Goal: Information Seeking & Learning: Learn about a topic

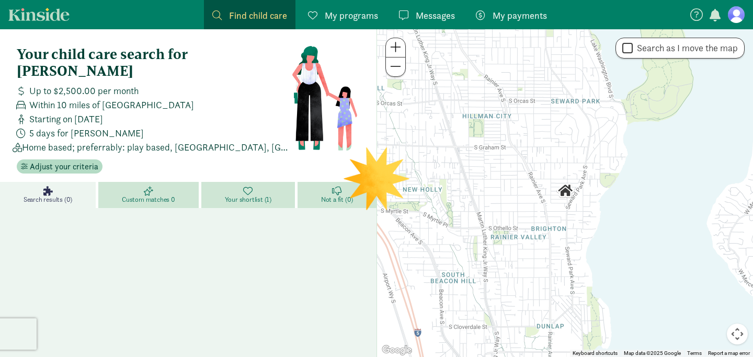
drag, startPoint x: 451, startPoint y: 210, endPoint x: 451, endPoint y: 205, distance: 5.3
click at [451, 205] on div at bounding box center [565, 193] width 376 height 328
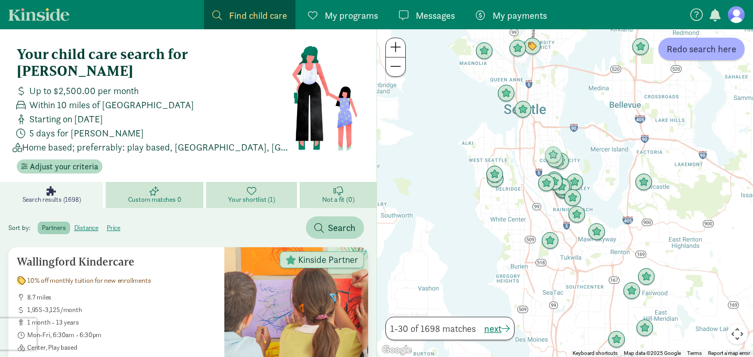
click at [394, 52] on span at bounding box center [395, 47] width 11 height 13
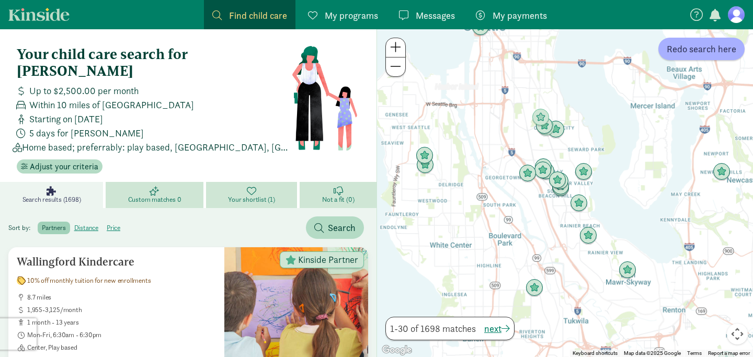
click at [393, 52] on span at bounding box center [395, 47] width 11 height 13
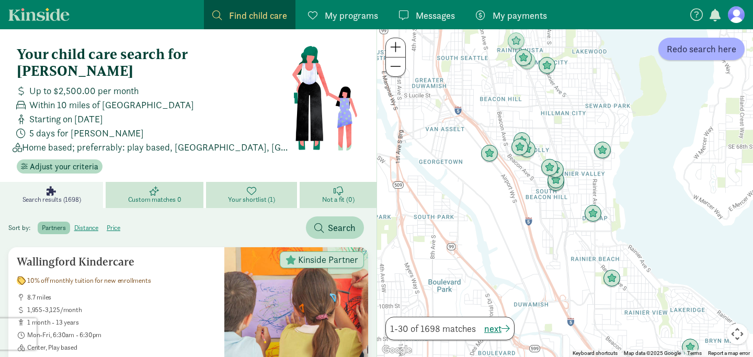
click at [393, 52] on span at bounding box center [395, 47] width 11 height 13
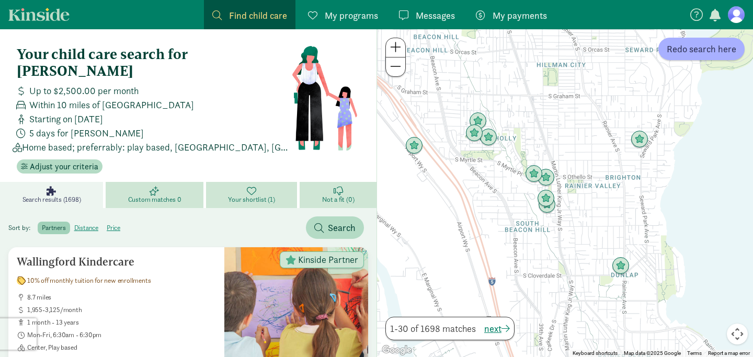
drag, startPoint x: 587, startPoint y: 77, endPoint x: 587, endPoint y: 174, distance: 96.8
click at [587, 166] on div at bounding box center [565, 193] width 376 height 328
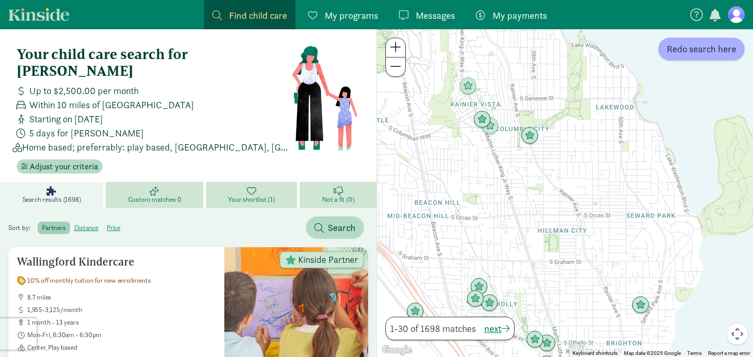
drag, startPoint x: 581, startPoint y: 113, endPoint x: 588, endPoint y: 180, distance: 66.8
click at [588, 180] on div at bounding box center [565, 193] width 376 height 328
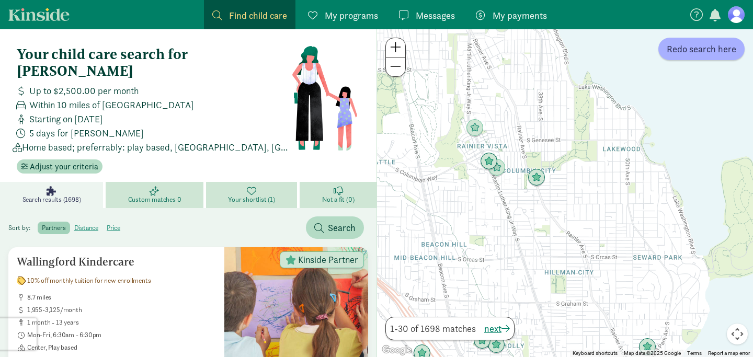
click at [552, 160] on div at bounding box center [565, 193] width 376 height 328
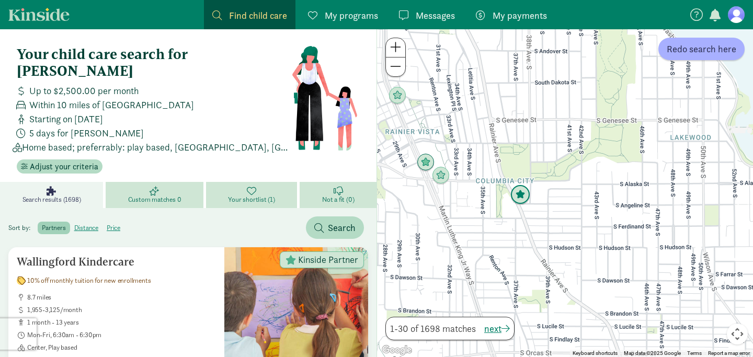
click at [524, 188] on img "Click to see details" at bounding box center [520, 195] width 20 height 20
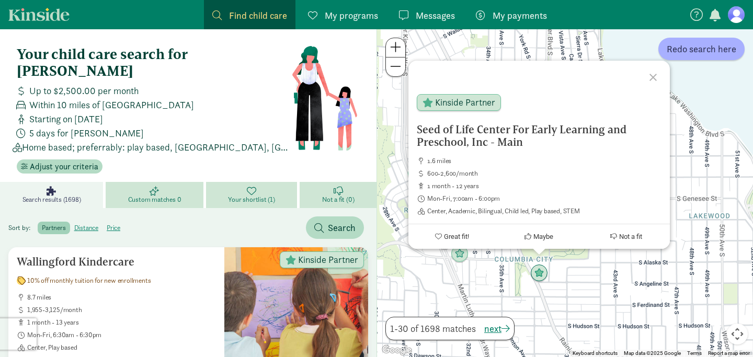
click at [596, 273] on div "Seed of Life Center For Early Learning and Preschool, Inc - Main 1.6 miles 600-…" at bounding box center [565, 193] width 376 height 328
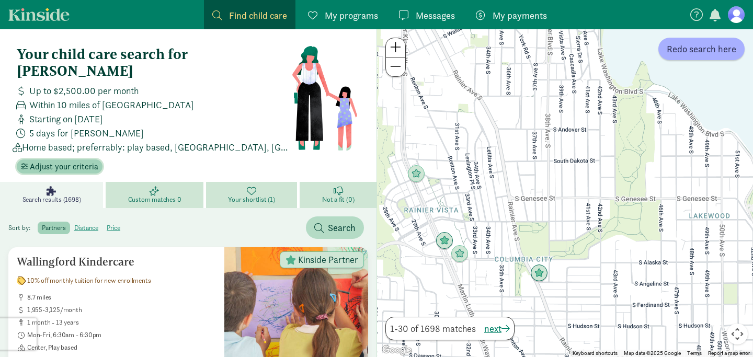
click at [87, 161] on span "Adjust your criteria" at bounding box center [64, 167] width 69 height 13
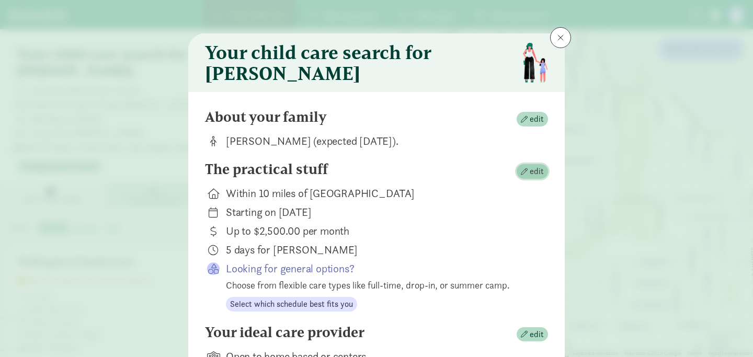
click at [533, 177] on span "edit" at bounding box center [537, 171] width 14 height 13
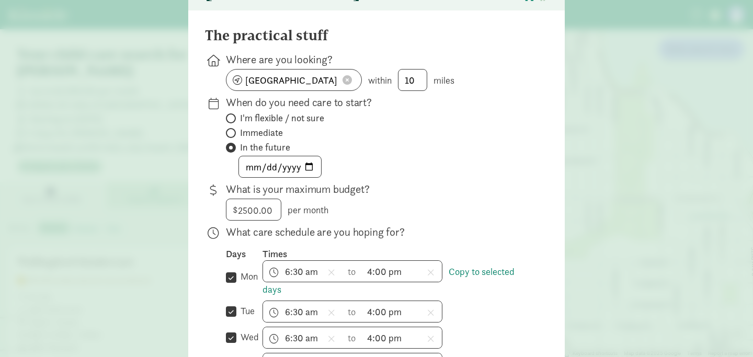
scroll to position [87, 0]
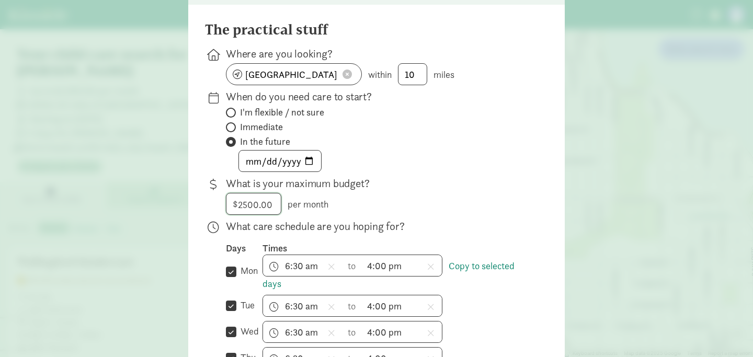
click at [246, 210] on input "2500" at bounding box center [253, 204] width 54 height 21
click at [336, 211] on div "$ 2500.00 2500 per month" at bounding box center [378, 204] width 305 height 22
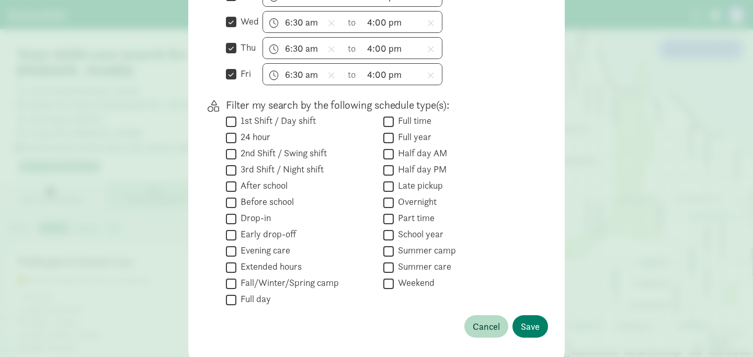
scroll to position [448, 0]
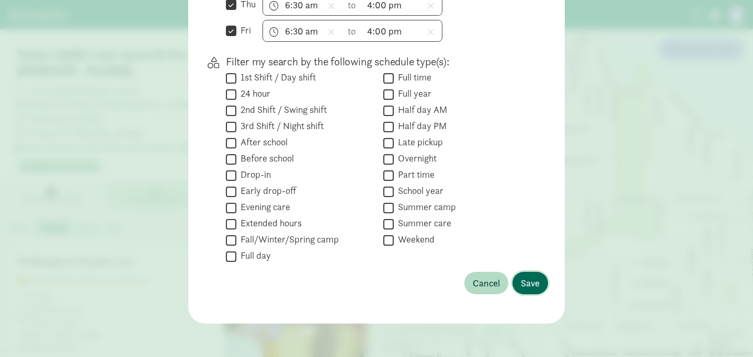
click at [526, 286] on span "Save" at bounding box center [530, 283] width 19 height 14
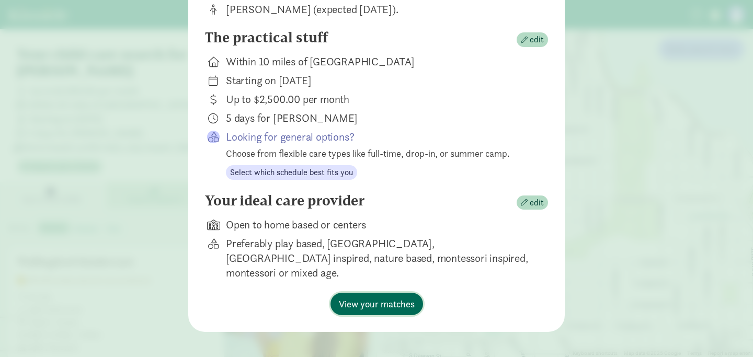
click at [402, 297] on span "View your matches" at bounding box center [377, 304] width 76 height 14
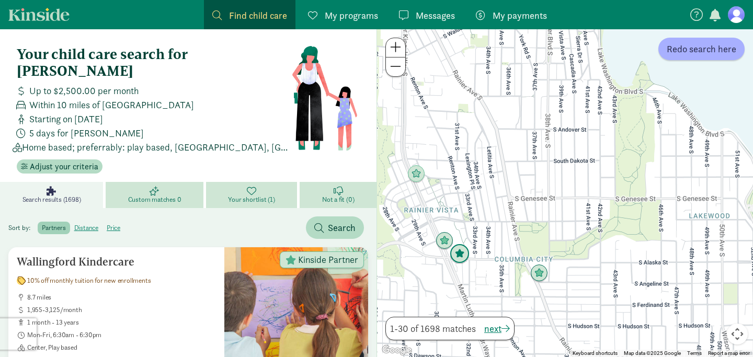
click at [455, 258] on img "Click to see details" at bounding box center [460, 254] width 20 height 20
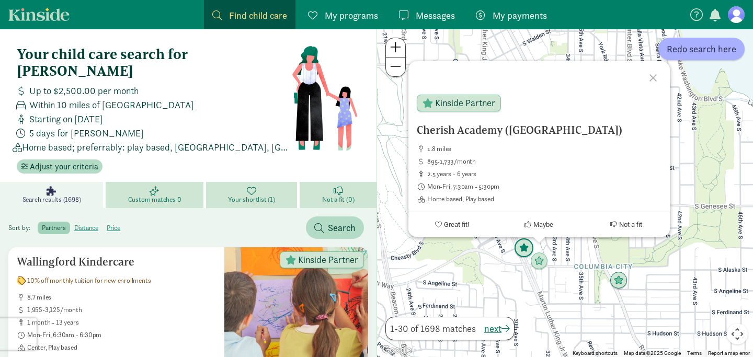
click at [519, 249] on img "Click to see details" at bounding box center [524, 248] width 20 height 20
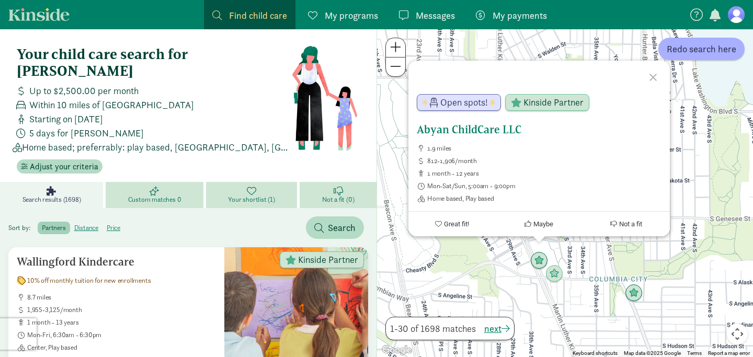
click at [457, 168] on ul "1.9 miles 812-1,906/month 1 month - 12 years Mon-Sat/Sun, 5:00am - 9:00pm Home …" at bounding box center [539, 173] width 245 height 59
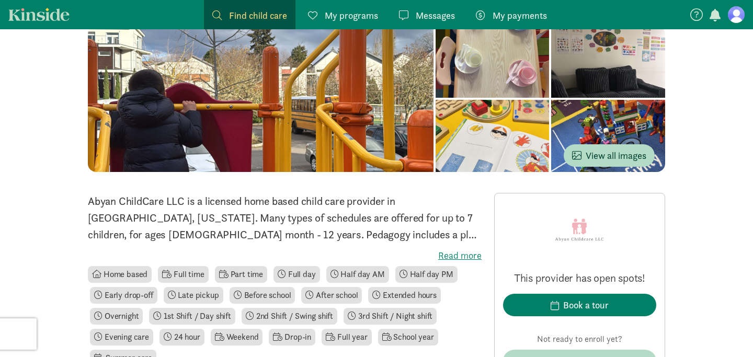
scroll to position [107, 0]
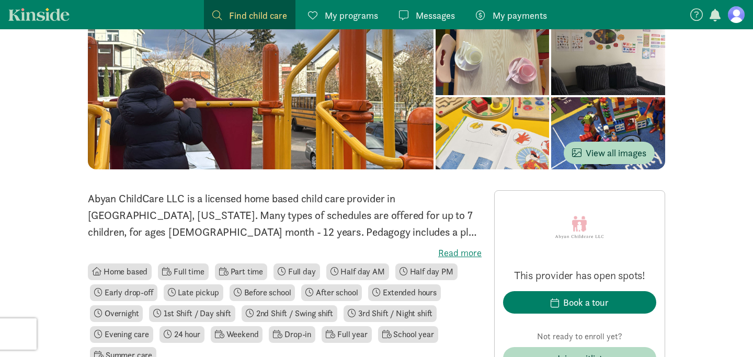
click at [460, 249] on label "Read more" at bounding box center [285, 253] width 394 height 13
click at [0, 0] on input "Read more" at bounding box center [0, 0] width 0 height 0
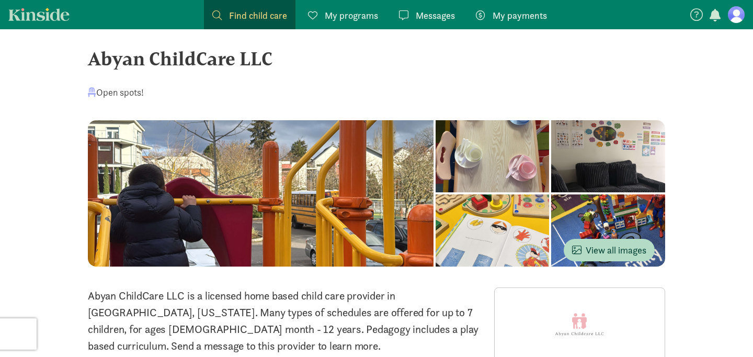
scroll to position [0, 0]
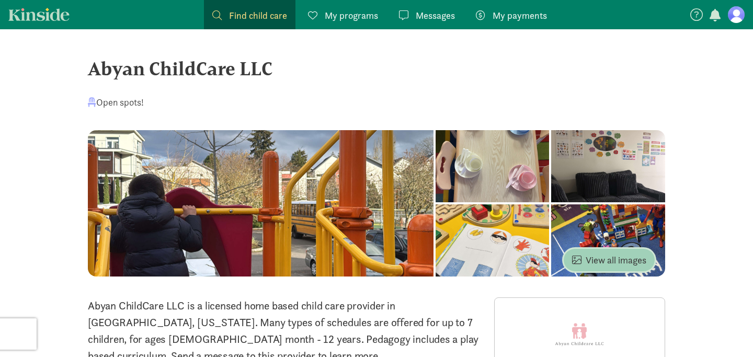
click at [593, 258] on span "View all images" at bounding box center [609, 260] width 74 height 14
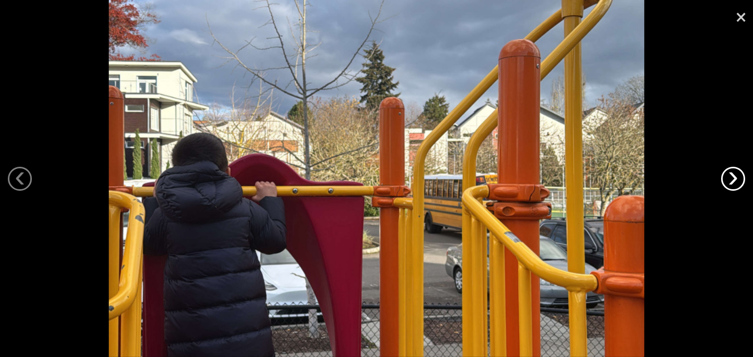
click at [738, 176] on link "›" at bounding box center [733, 179] width 24 height 24
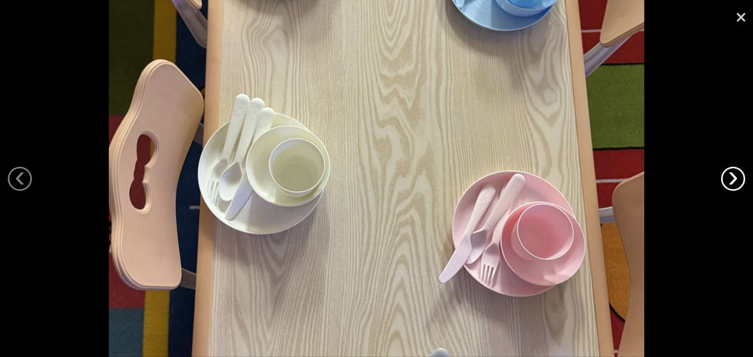
click at [735, 179] on link "›" at bounding box center [733, 179] width 24 height 24
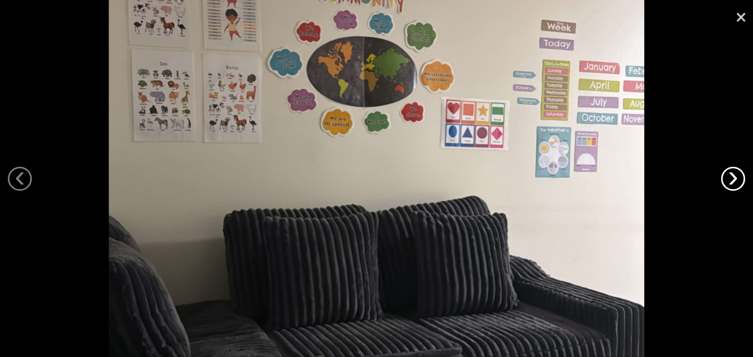
click at [741, 179] on link "›" at bounding box center [733, 179] width 24 height 24
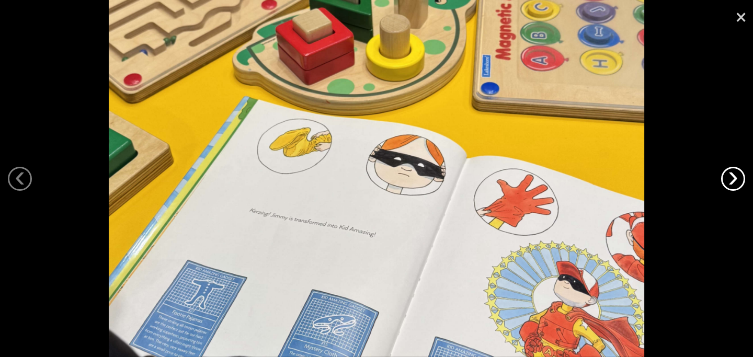
click at [741, 179] on link "›" at bounding box center [733, 179] width 24 height 24
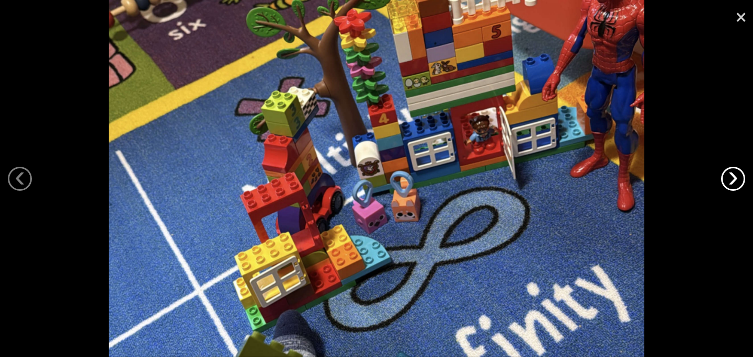
click at [741, 179] on link "›" at bounding box center [733, 179] width 24 height 24
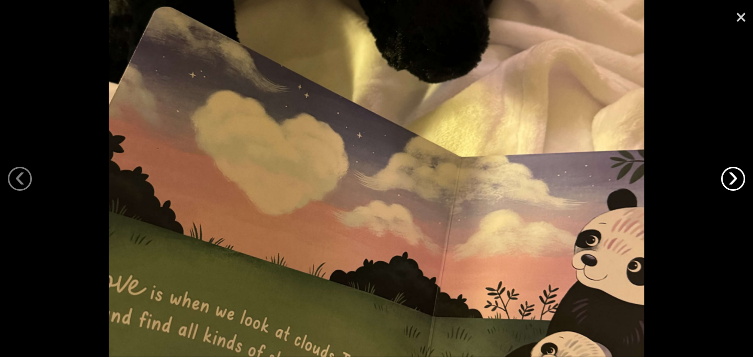
click at [741, 179] on link "›" at bounding box center [733, 179] width 24 height 24
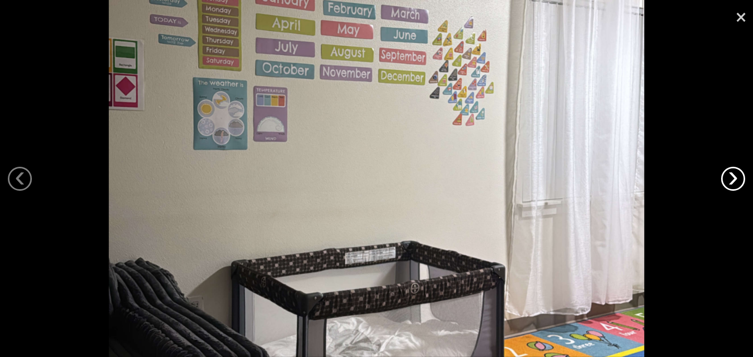
click at [741, 179] on link "›" at bounding box center [733, 179] width 24 height 24
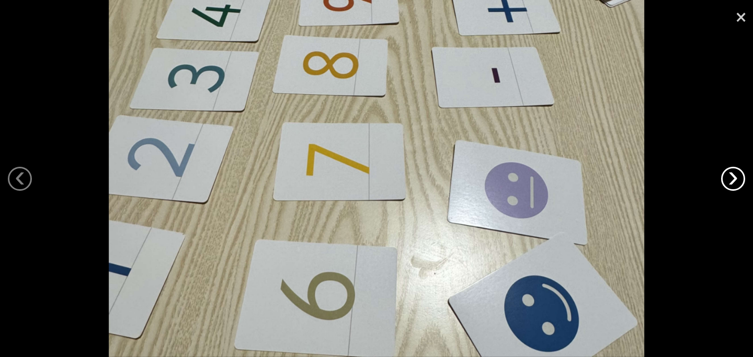
click at [741, 179] on link "›" at bounding box center [733, 179] width 24 height 24
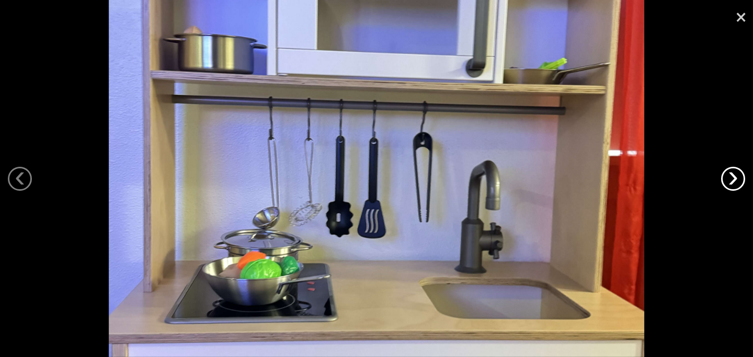
click at [741, 179] on link "›" at bounding box center [733, 179] width 24 height 24
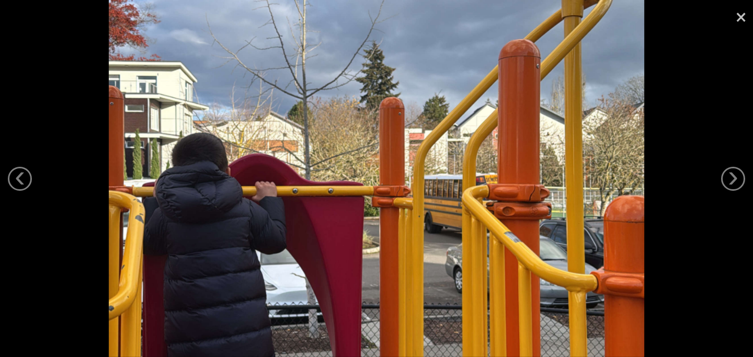
click at [740, 16] on link "×" at bounding box center [741, 15] width 24 height 31
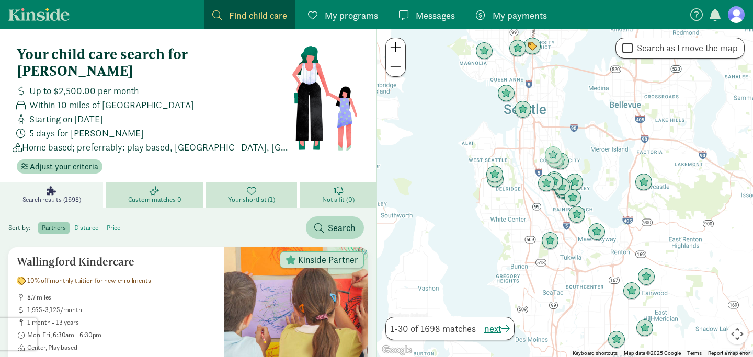
click at [607, 198] on div at bounding box center [565, 193] width 376 height 328
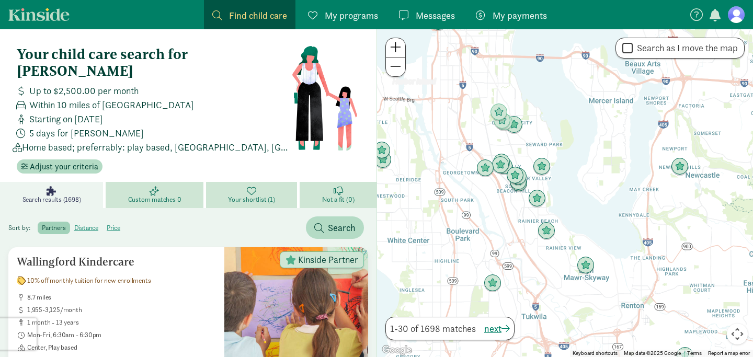
click at [555, 176] on div at bounding box center [565, 193] width 376 height 328
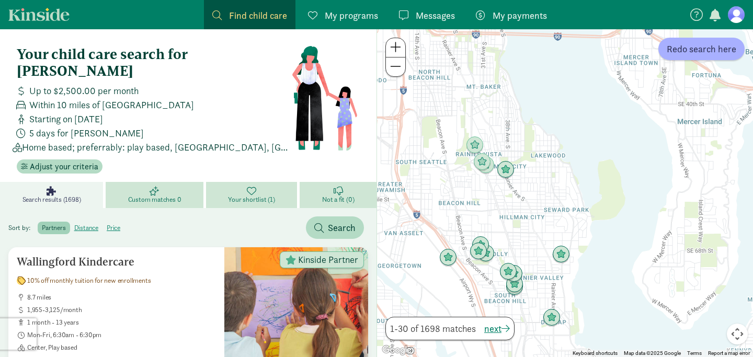
drag, startPoint x: 536, startPoint y: 116, endPoint x: 572, endPoint y: 224, distance: 113.6
click at [572, 224] on div at bounding box center [565, 193] width 376 height 328
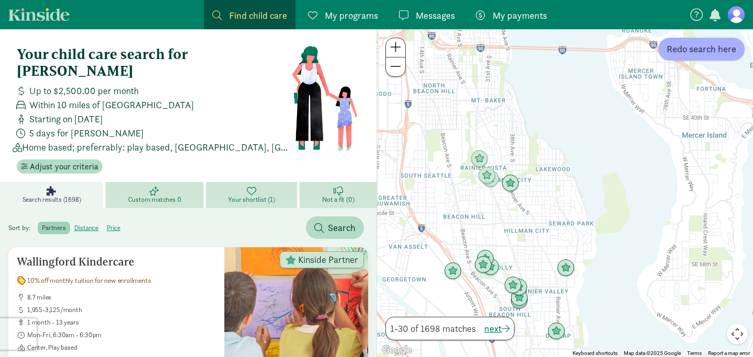
click at [549, 194] on div at bounding box center [565, 193] width 376 height 328
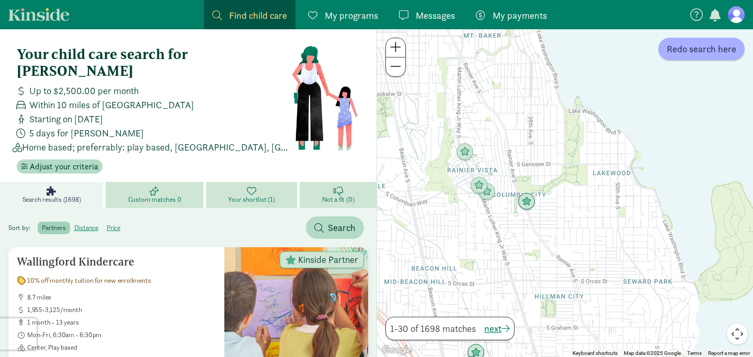
drag, startPoint x: 474, startPoint y: 136, endPoint x: 532, endPoint y: 165, distance: 64.8
click at [532, 165] on div at bounding box center [565, 193] width 376 height 328
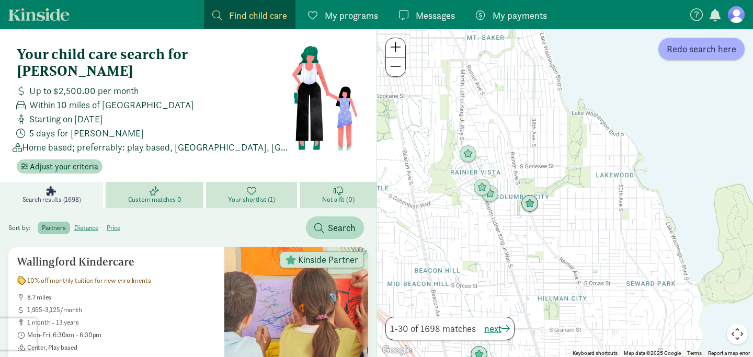
click at [532, 165] on div at bounding box center [565, 193] width 376 height 328
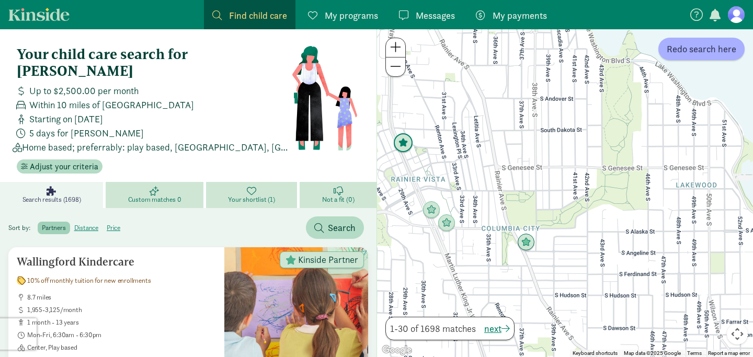
click at [408, 149] on img "Click to see details" at bounding box center [403, 143] width 20 height 20
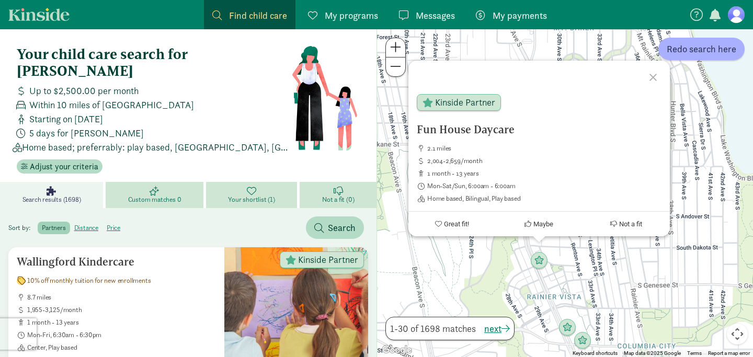
click at [578, 259] on div "Fun House Daycare 2.1 miles 2,004-2,659/month 1 month - 13 years Mon-Sat/Sun, 6…" at bounding box center [565, 193] width 376 height 328
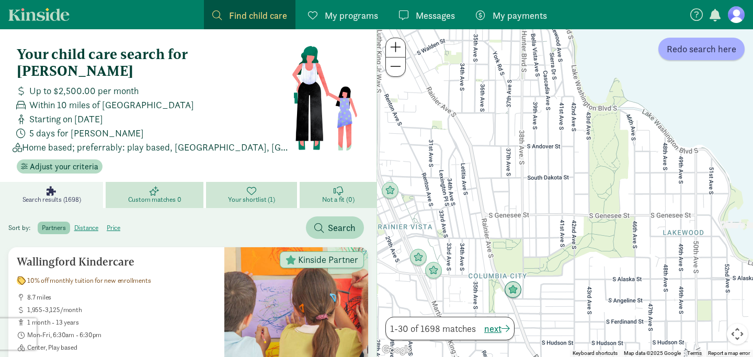
drag, startPoint x: 603, startPoint y: 240, endPoint x: 453, endPoint y: 168, distance: 165.9
click at [453, 168] on div at bounding box center [565, 193] width 376 height 328
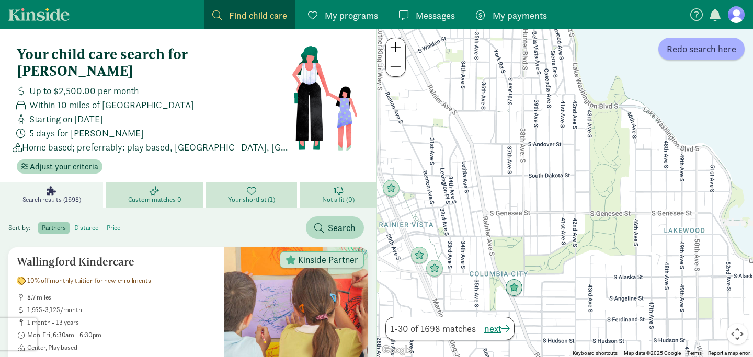
scroll to position [1, 0]
click at [72, 160] on span "Adjust your criteria" at bounding box center [64, 166] width 69 height 13
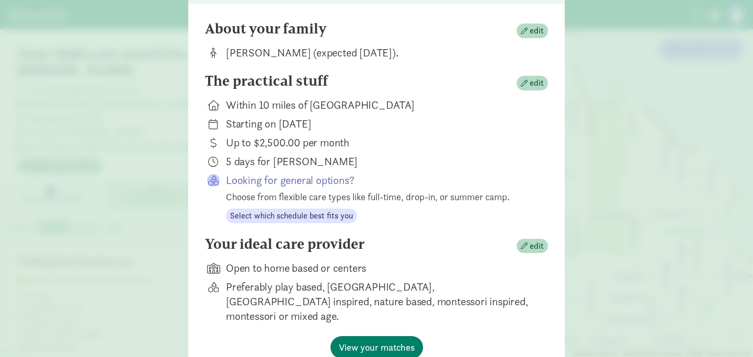
scroll to position [90, 0]
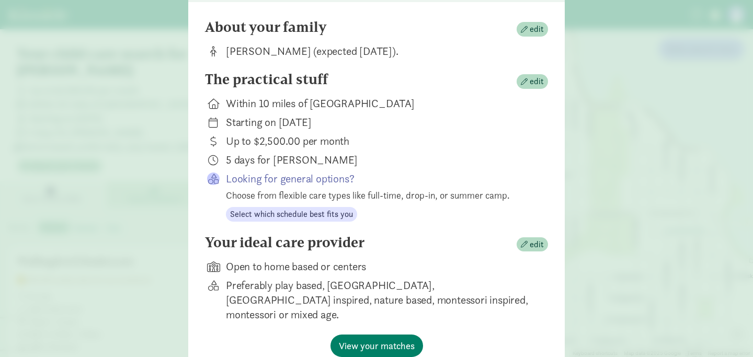
click at [303, 186] on p "Looking for general options?" at bounding box center [378, 179] width 305 height 15
click at [300, 218] on span "Select which schedule best fits you" at bounding box center [291, 214] width 123 height 13
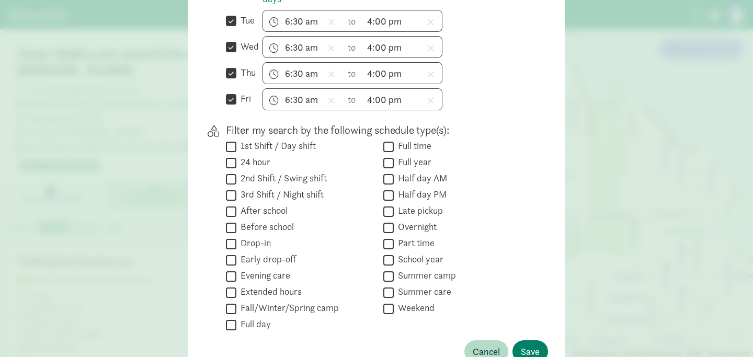
scroll to position [379, 0]
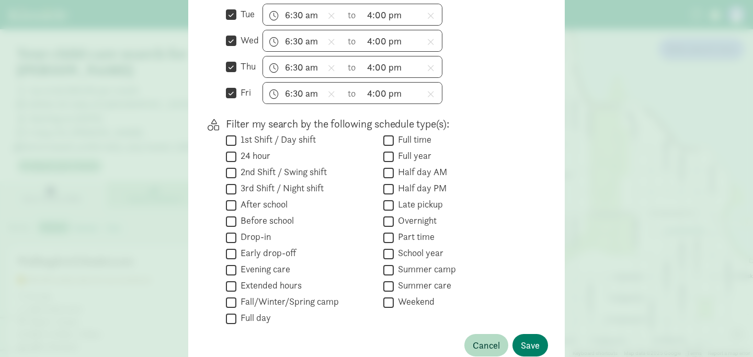
click at [233, 326] on input "Full day" at bounding box center [231, 319] width 10 height 14
checkbox input "true"
click at [232, 100] on input "fri" at bounding box center [231, 93] width 10 height 14
checkbox input "false"
click at [231, 70] on input "thu" at bounding box center [231, 67] width 10 height 14
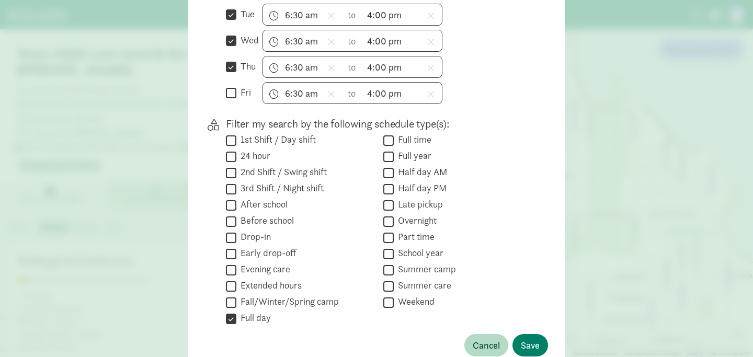
checkbox input "false"
click at [231, 48] on input "wed" at bounding box center [231, 41] width 10 height 14
checkbox input "false"
click at [231, 22] on input "tue" at bounding box center [231, 15] width 10 height 14
checkbox input "false"
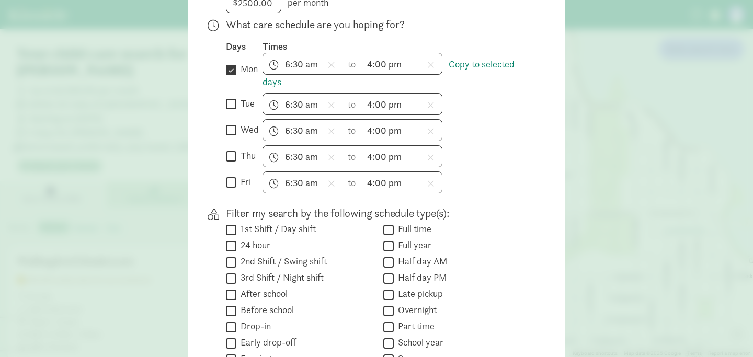
scroll to position [284, 0]
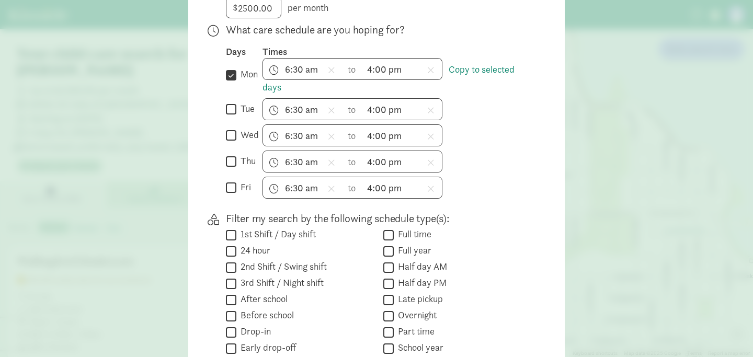
click at [229, 80] on input "mon" at bounding box center [231, 75] width 10 height 14
checkbox input "false"
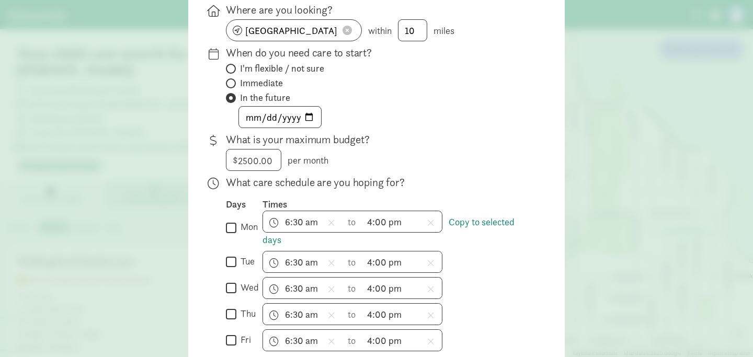
scroll to position [131, 0]
click at [313, 128] on input "[DATE]" at bounding box center [280, 117] width 82 height 21
type input "2026-06-15"
click at [420, 157] on div "$ 2500.00 2500 per month" at bounding box center [378, 161] width 305 height 22
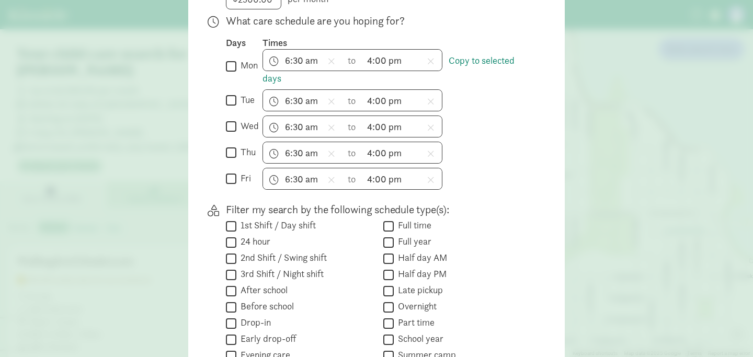
scroll to position [448, 0]
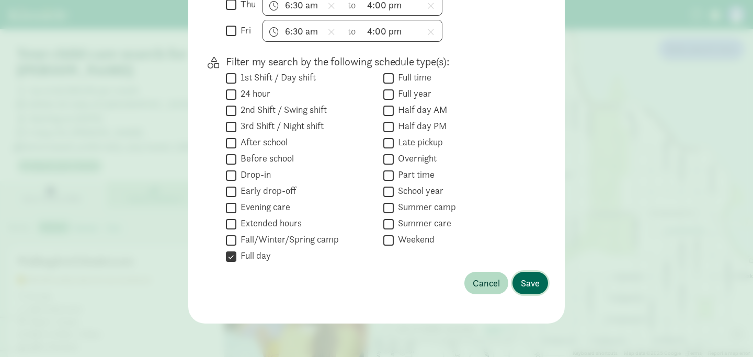
click at [522, 283] on span "Save" at bounding box center [530, 283] width 19 height 14
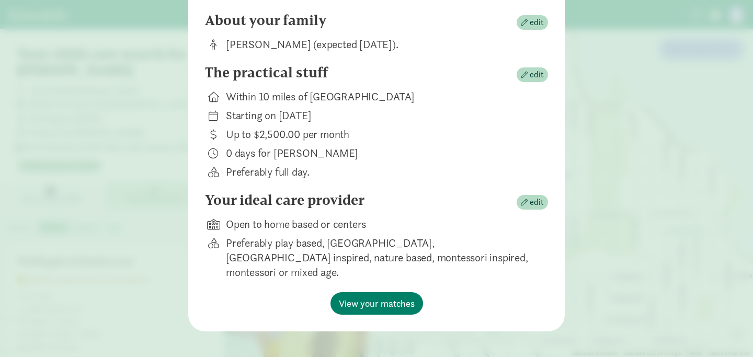
scroll to position [0, 0]
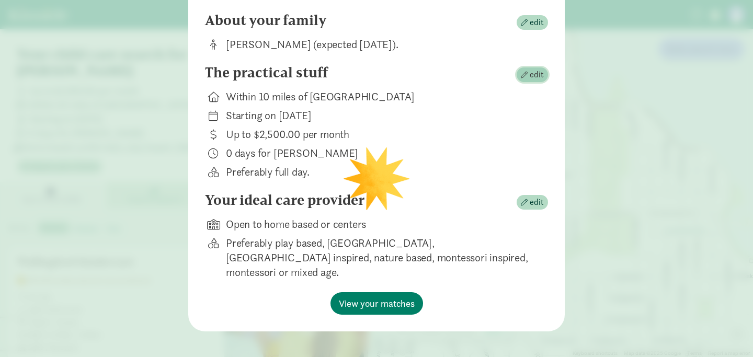
click at [537, 78] on span "edit" at bounding box center [537, 75] width 14 height 13
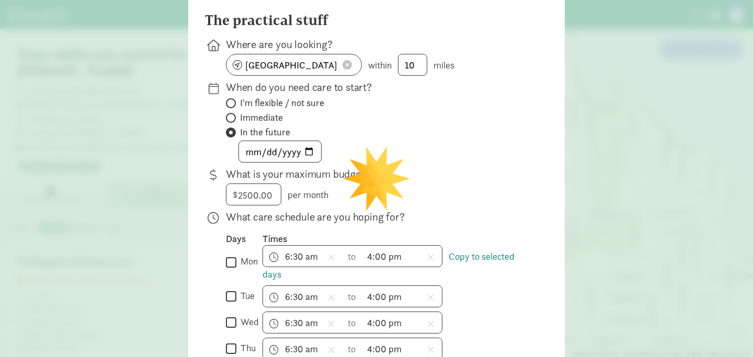
click at [236, 268] on label "mon" at bounding box center [246, 261] width 21 height 13
click at [236, 269] on input "mon" at bounding box center [231, 262] width 10 height 14
checkbox input "true"
click at [235, 302] on input "tue" at bounding box center [231, 297] width 10 height 14
checkbox input "true"
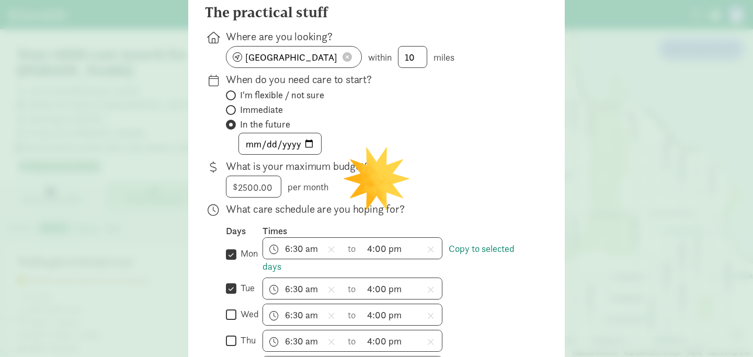
scroll to position [113, 0]
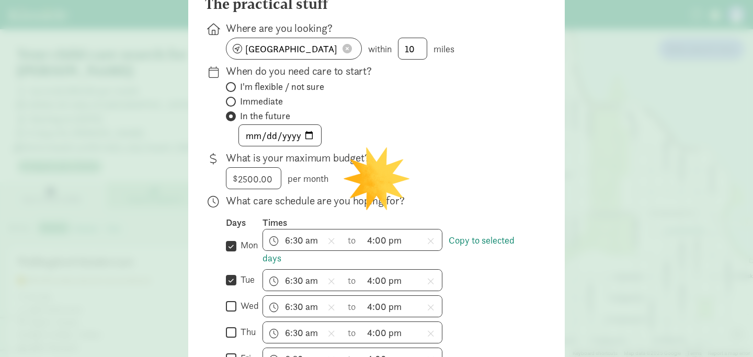
click at [229, 314] on input "wed" at bounding box center [231, 307] width 10 height 14
checkbox input "true"
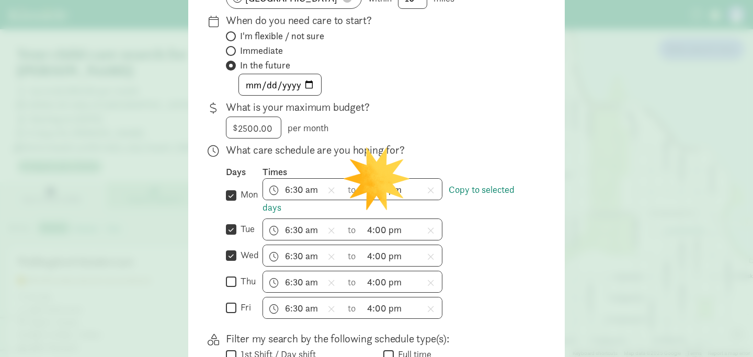
scroll to position [165, 0]
click at [231, 283] on input "thu" at bounding box center [231, 281] width 10 height 14
checkbox input "true"
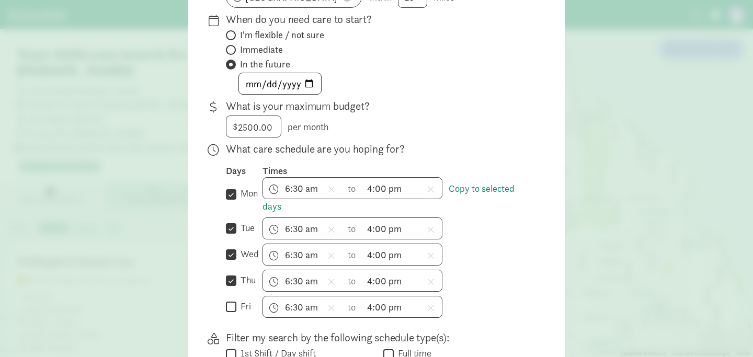
click at [231, 300] on div "Days Times  mon Copy to selected days 6:30 am h 12 1 2 3 4 5 6 7 8 9 10 11 mm …" at bounding box center [378, 241] width 305 height 153
click at [231, 309] on input "fri" at bounding box center [231, 307] width 10 height 14
checkbox input "true"
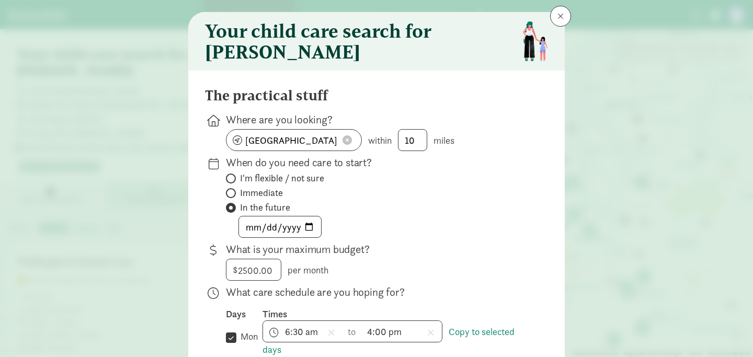
scroll to position [0, 0]
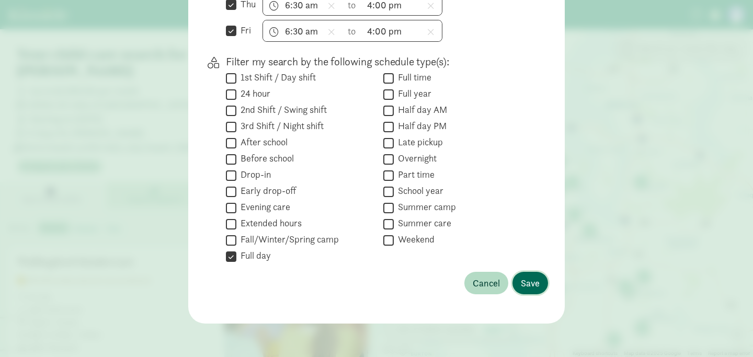
click at [533, 280] on span "Save" at bounding box center [530, 283] width 19 height 14
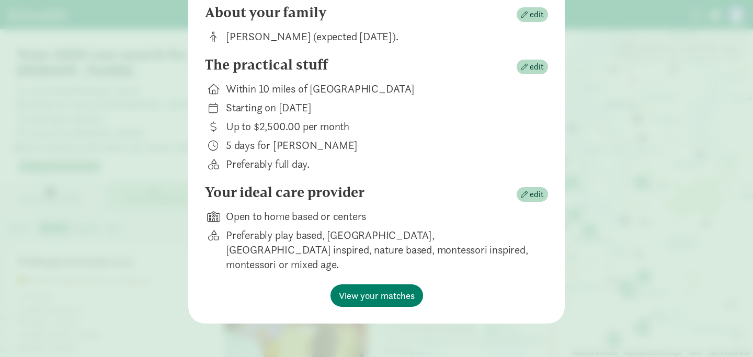
scroll to position [97, 0]
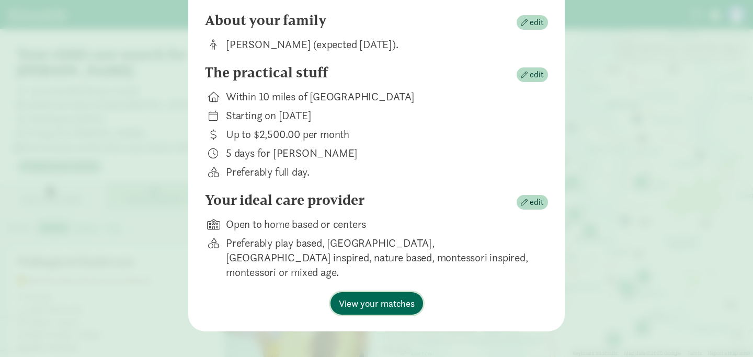
click at [400, 297] on span "View your matches" at bounding box center [377, 304] width 76 height 14
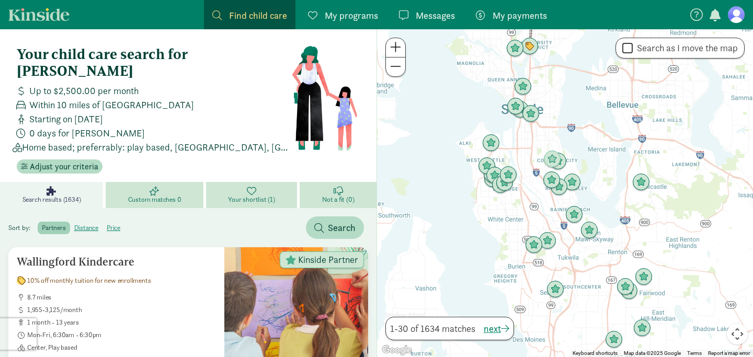
click at [542, 149] on div at bounding box center [565, 193] width 376 height 328
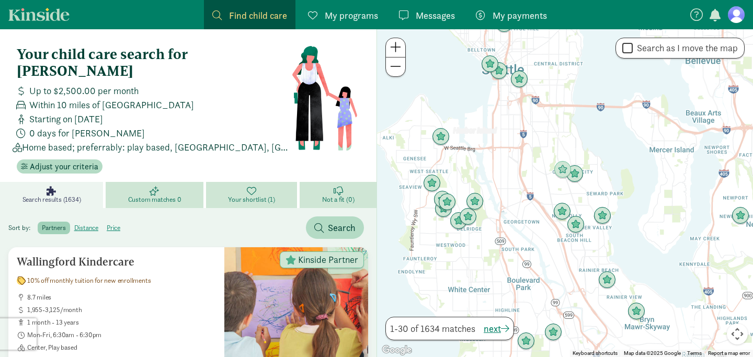
click at [600, 179] on div at bounding box center [565, 193] width 376 height 328
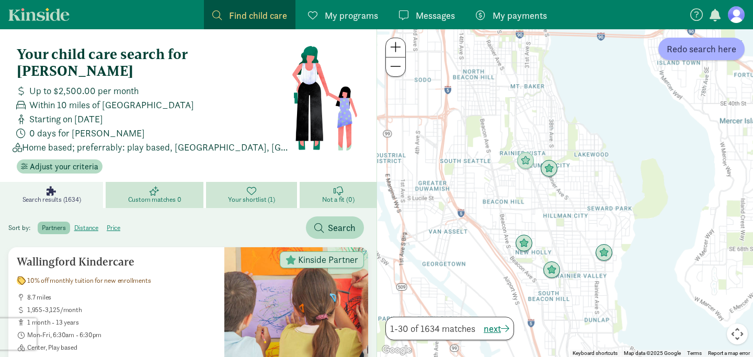
click at [600, 179] on div at bounding box center [565, 193] width 376 height 328
click at [565, 179] on div at bounding box center [565, 193] width 376 height 328
click at [564, 179] on div at bounding box center [565, 193] width 376 height 328
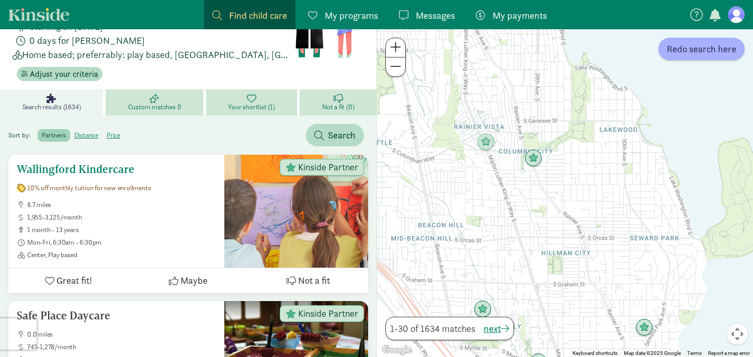
scroll to position [100, 0]
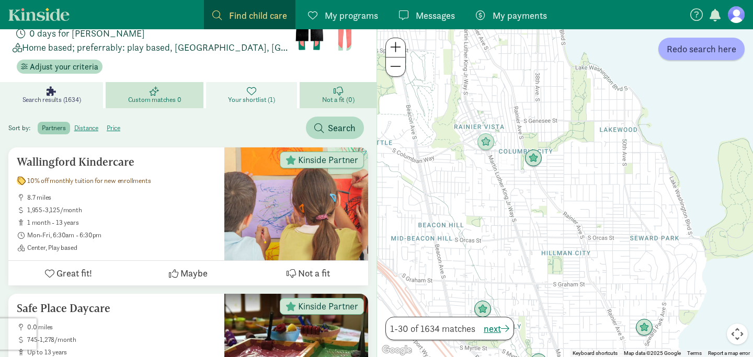
click at [275, 83] on link "Your shortlist (1)" at bounding box center [253, 95] width 94 height 26
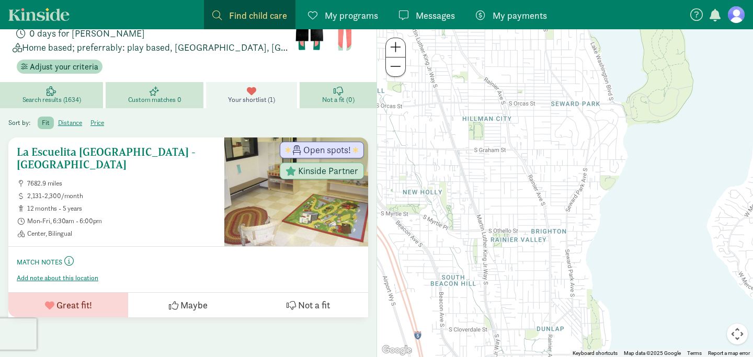
click at [116, 154] on h5 "La Escuelita Bilingual School - Columbia City" at bounding box center [116, 158] width 199 height 25
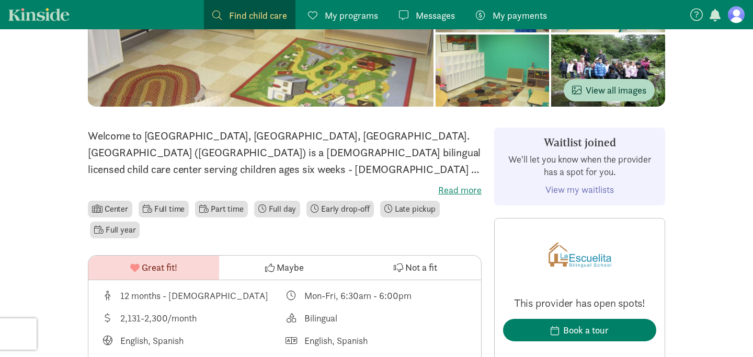
scroll to position [171, 0]
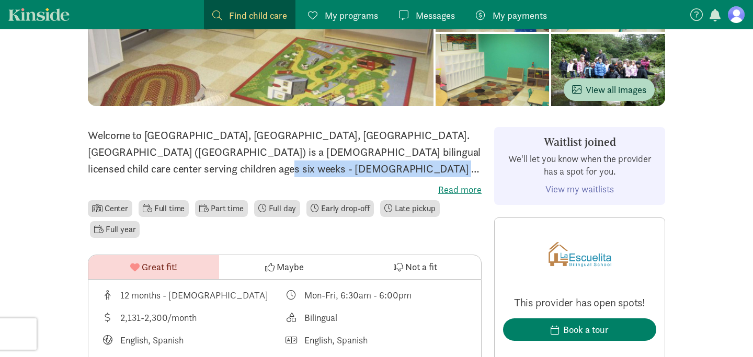
drag, startPoint x: 103, startPoint y: 173, endPoint x: 260, endPoint y: 172, distance: 158.0
click at [260, 172] on p "Welcome to [GEOGRAPHIC_DATA], [GEOGRAPHIC_DATA], [GEOGRAPHIC_DATA]. [GEOGRAPHIC…" at bounding box center [285, 152] width 394 height 50
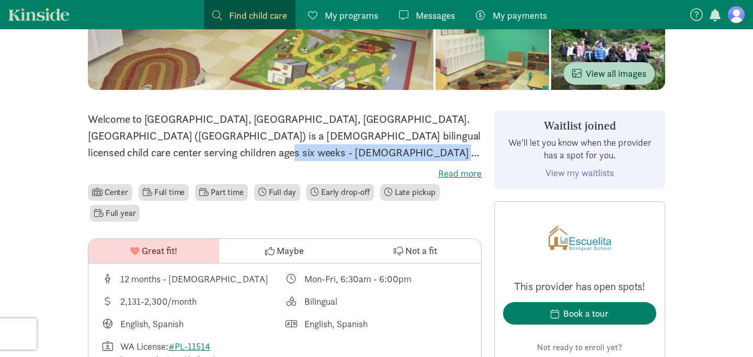
scroll to position [183, 0]
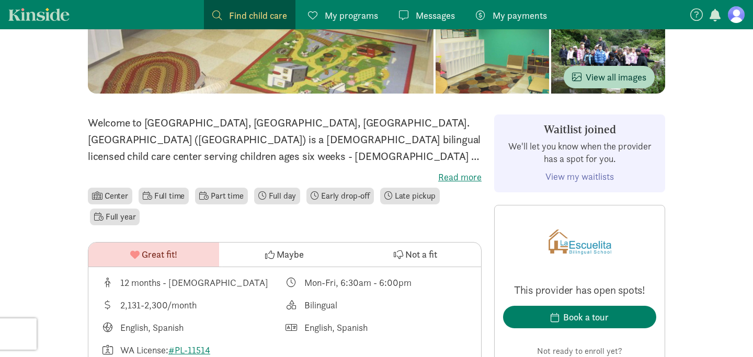
click at [462, 179] on label "Read more" at bounding box center [285, 177] width 394 height 13
click at [0, 0] on input "Read more" at bounding box center [0, 0] width 0 height 0
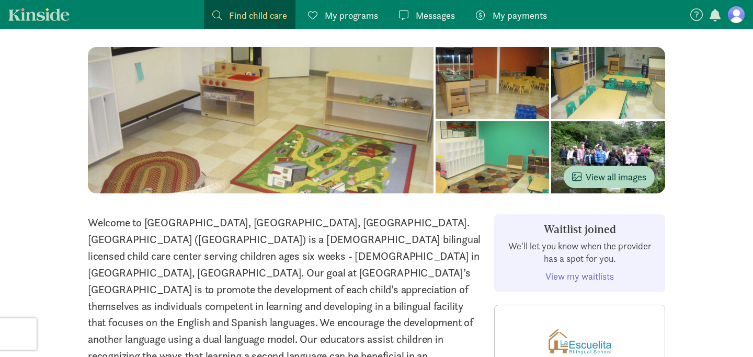
scroll to position [81, 0]
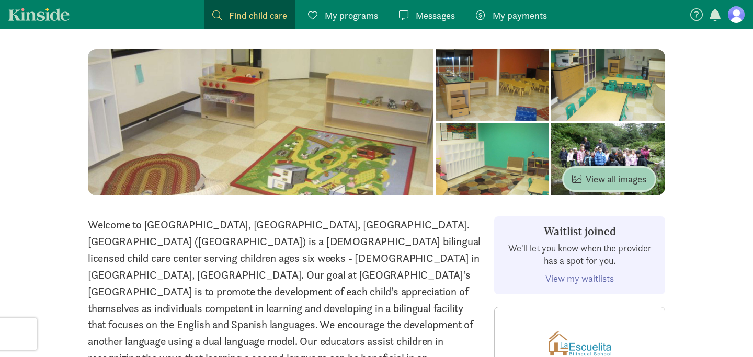
click at [596, 189] on button "View all images" at bounding box center [609, 179] width 91 height 22
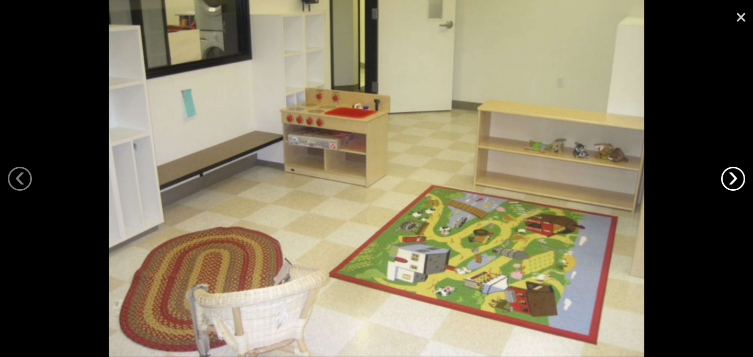
click at [735, 182] on link "›" at bounding box center [733, 179] width 24 height 24
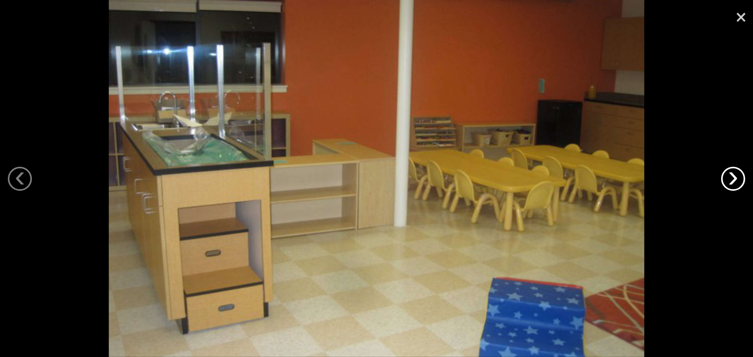
click at [735, 182] on link "›" at bounding box center [733, 179] width 24 height 24
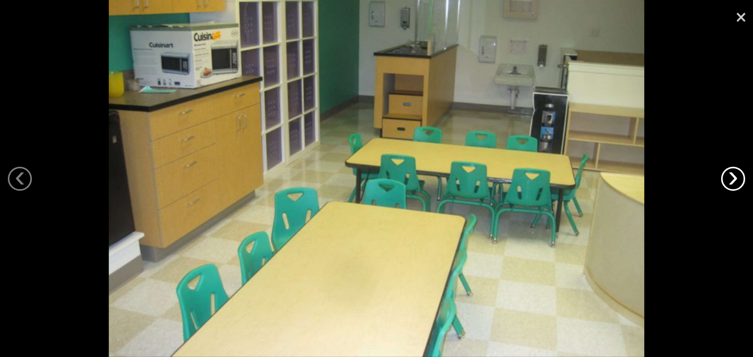
click at [735, 182] on link "›" at bounding box center [733, 179] width 24 height 24
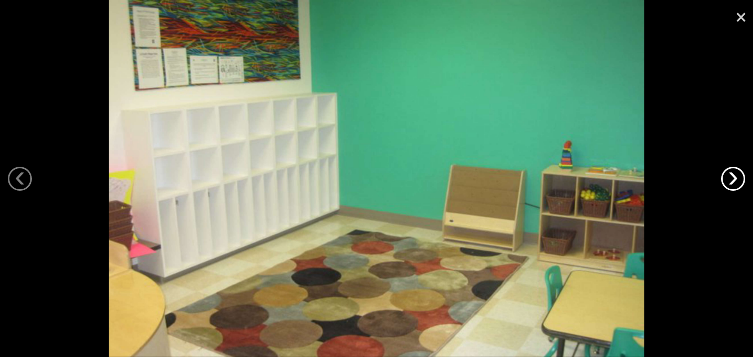
click at [735, 183] on link "›" at bounding box center [733, 179] width 24 height 24
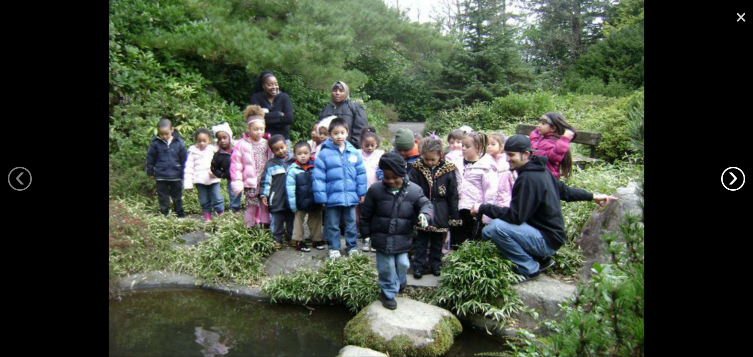
click at [735, 183] on link "›" at bounding box center [733, 179] width 24 height 24
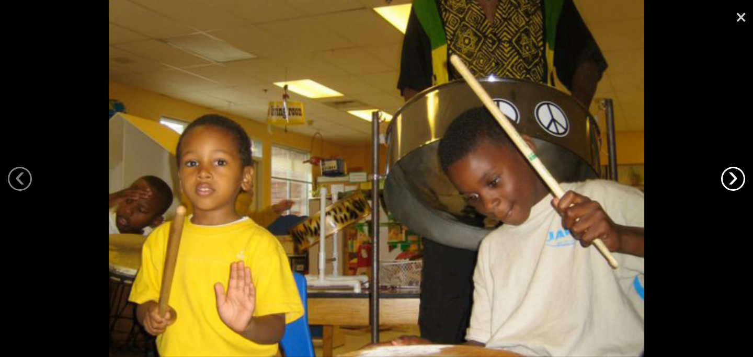
click at [735, 183] on link "›" at bounding box center [733, 179] width 24 height 24
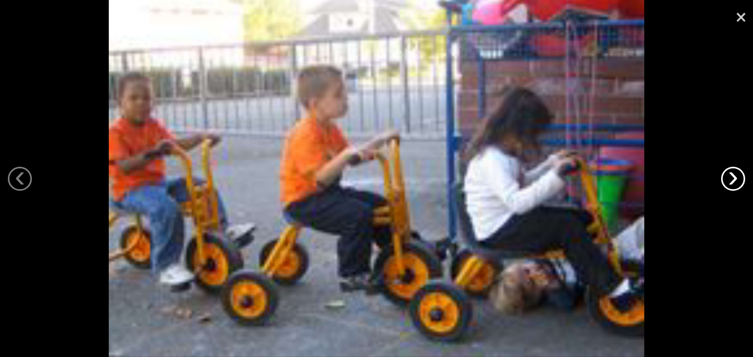
click at [735, 184] on link "›" at bounding box center [733, 179] width 24 height 24
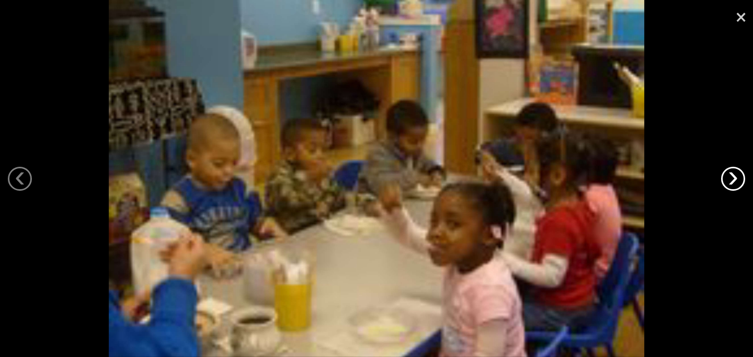
click at [735, 184] on link "›" at bounding box center [733, 179] width 24 height 24
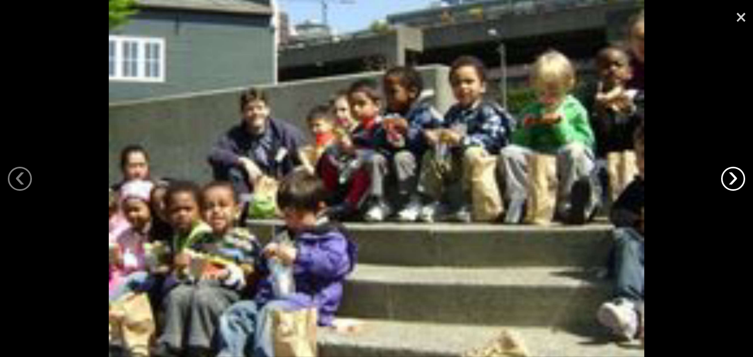
click at [735, 183] on link "›" at bounding box center [733, 179] width 24 height 24
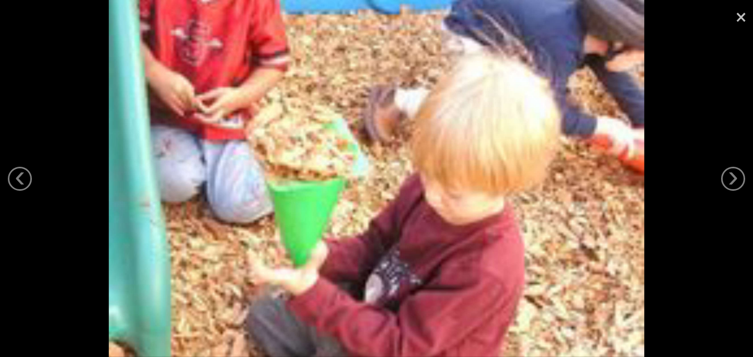
click at [746, 20] on link "×" at bounding box center [741, 15] width 24 height 31
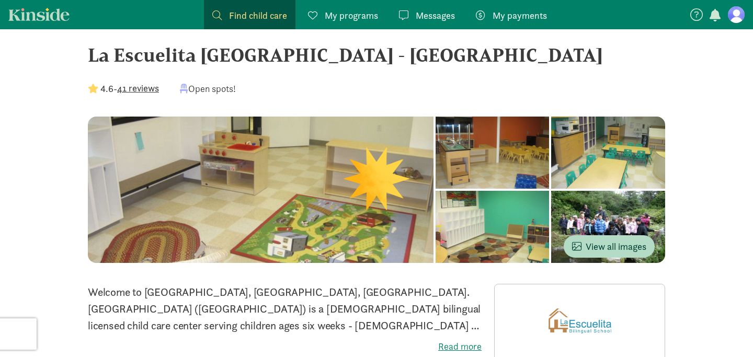
scroll to position [14, 0]
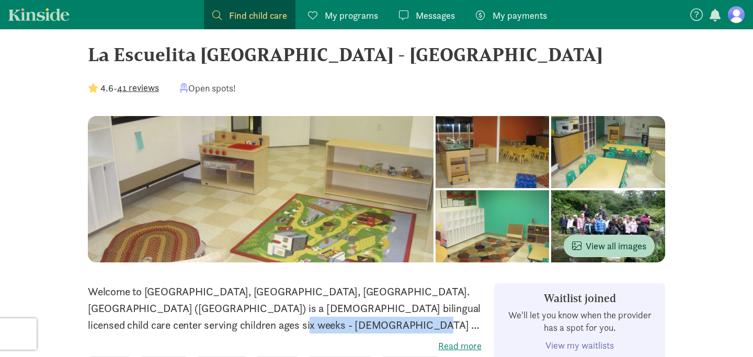
drag, startPoint x: 123, startPoint y: 331, endPoint x: 236, endPoint y: 317, distance: 113.3
click at [236, 319] on p "Welcome to La Escuelita Bilingual School, Columbia City, Wa. La Escuelita Bilin…" at bounding box center [285, 308] width 394 height 50
click at [425, 87] on div "4.6 - 41 reviews Open spots!" at bounding box center [376, 88] width 577 height 14
